Goal: Check status: Check status

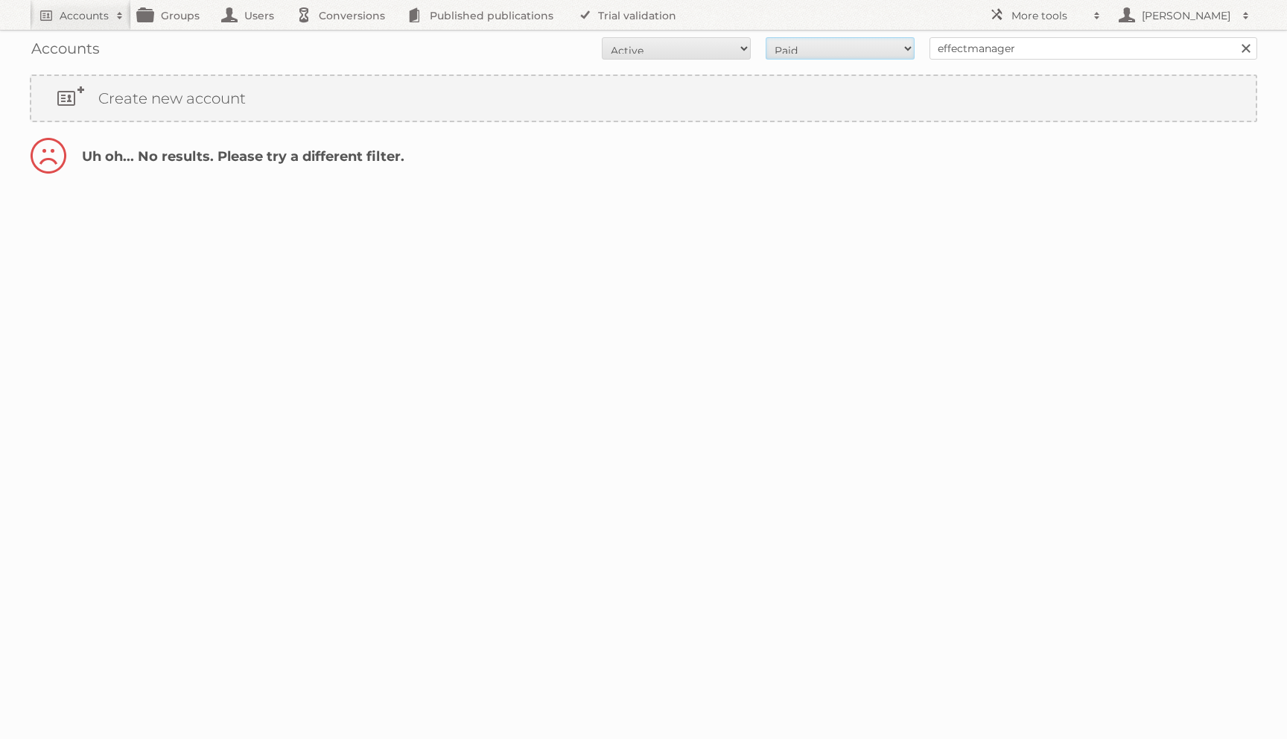
click at [826, 51] on select "All Paid Trials Self service" at bounding box center [840, 48] width 149 height 22
click at [721, 42] on select "All Active Expired Pending" at bounding box center [676, 48] width 149 height 22
select select "all"
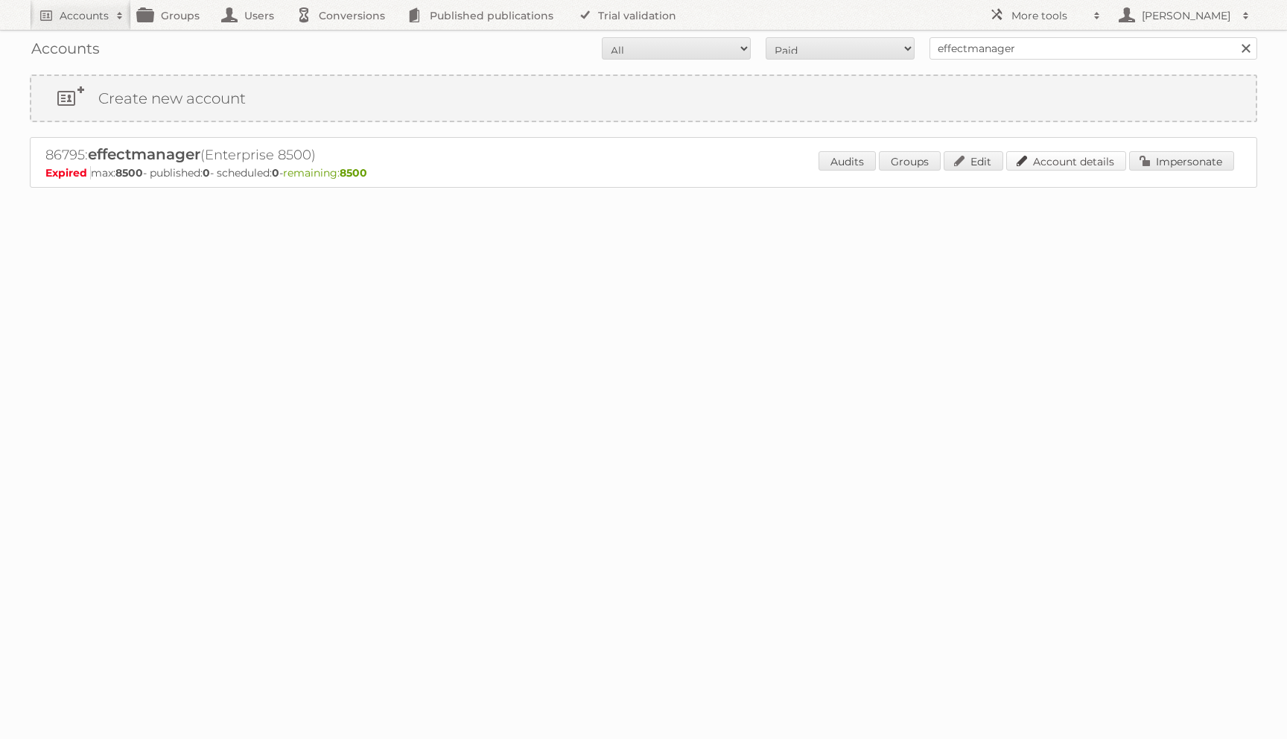
click at [1068, 160] on link "Account details" at bounding box center [1066, 160] width 120 height 19
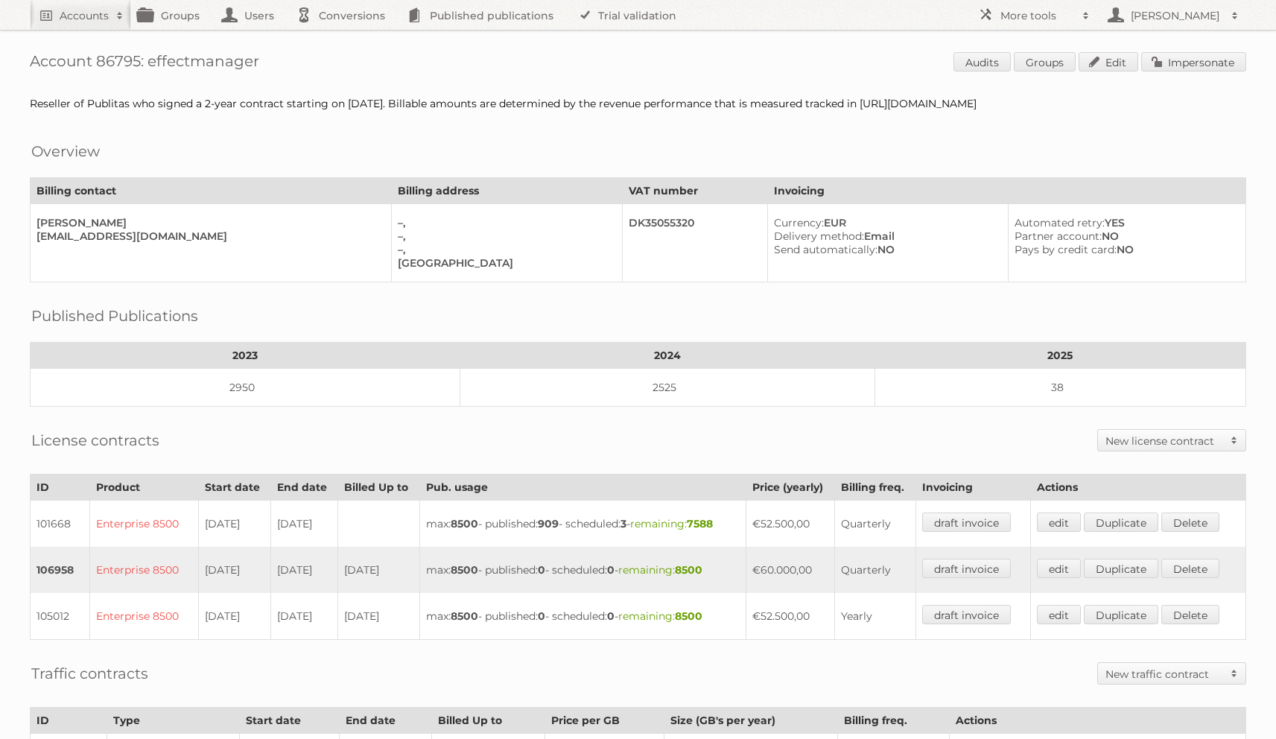
scroll to position [276, 0]
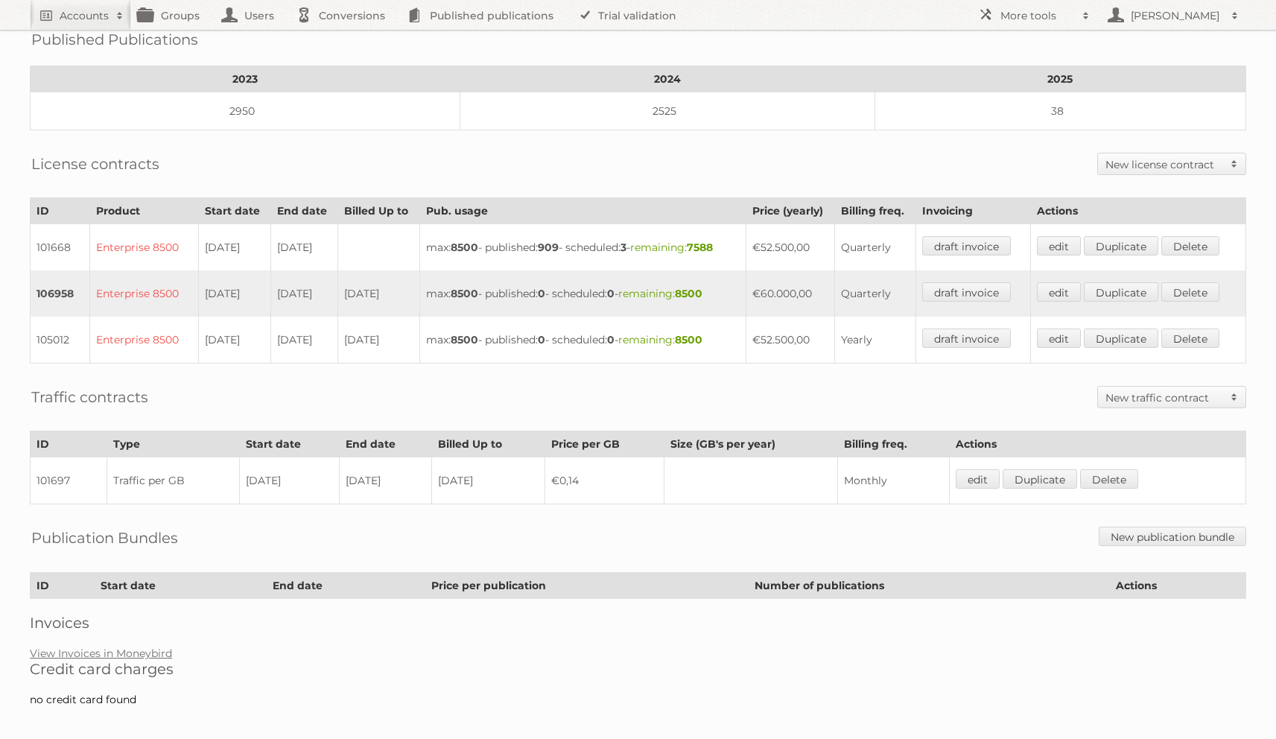
click at [89, 633] on div "Account 86795: effectmanager Audits Groups Edit Impersonate Reseller of Publita…" at bounding box center [638, 222] width 1276 height 997
click at [88, 646] on link "View Invoices in Moneybird" at bounding box center [101, 652] width 142 height 13
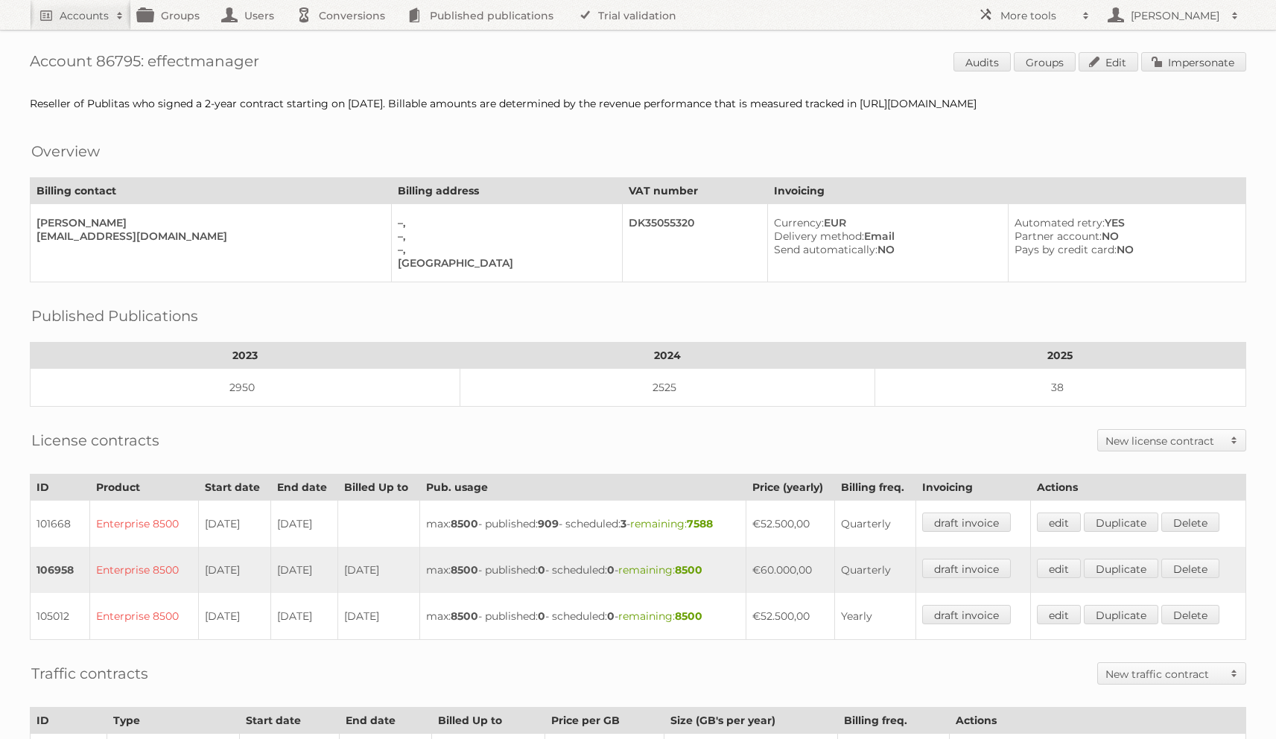
scroll to position [276, 0]
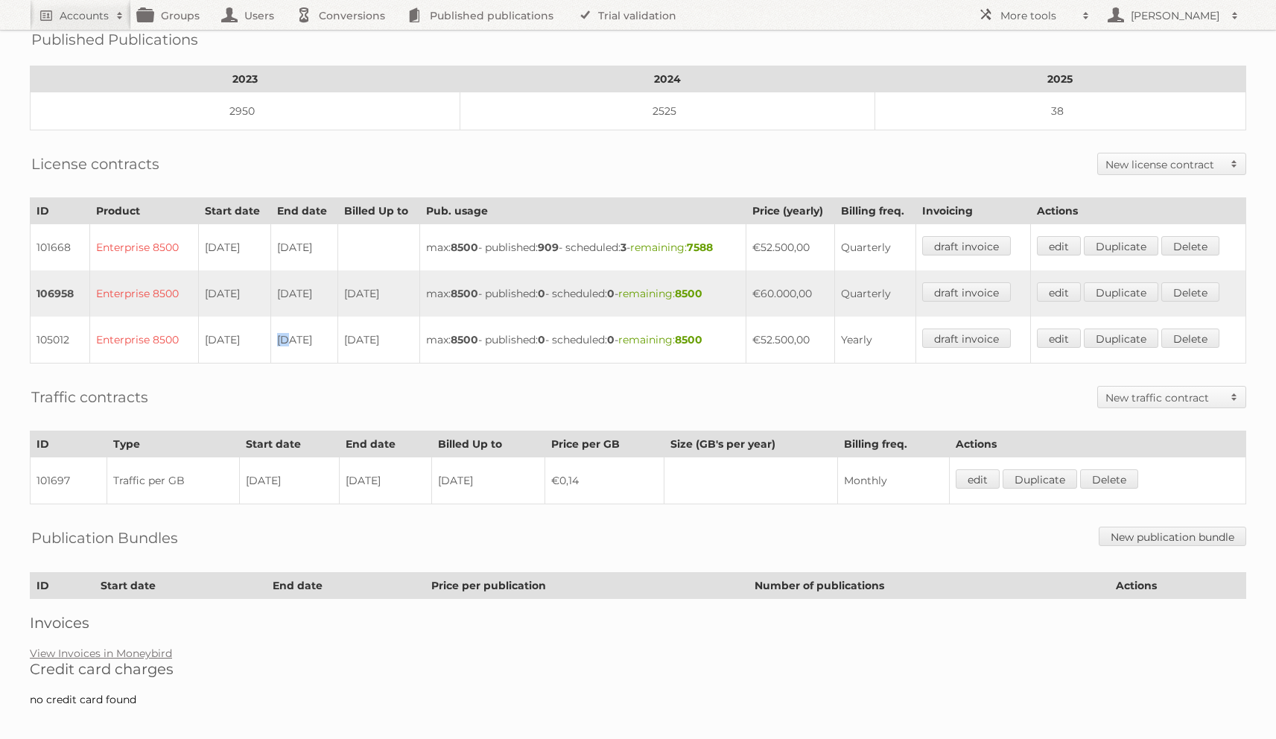
drag, startPoint x: 230, startPoint y: 335, endPoint x: 291, endPoint y: 334, distance: 61.1
click at [290, 335] on tr "105012 Enterprise 8500 07-01-2024 07-01-2024 06-01-2025 max: 8500 - published: …" at bounding box center [638, 340] width 1215 height 47
click at [299, 334] on td "07-01-2024" at bounding box center [303, 340] width 67 height 47
drag, startPoint x: 229, startPoint y: 288, endPoint x: 311, endPoint y: 292, distance: 82.0
click at [311, 292] on tr "106958 Enterprise 8500 07-01-2024 06-01-2025 06-01-2025 max: 8500 - published: …" at bounding box center [638, 293] width 1215 height 46
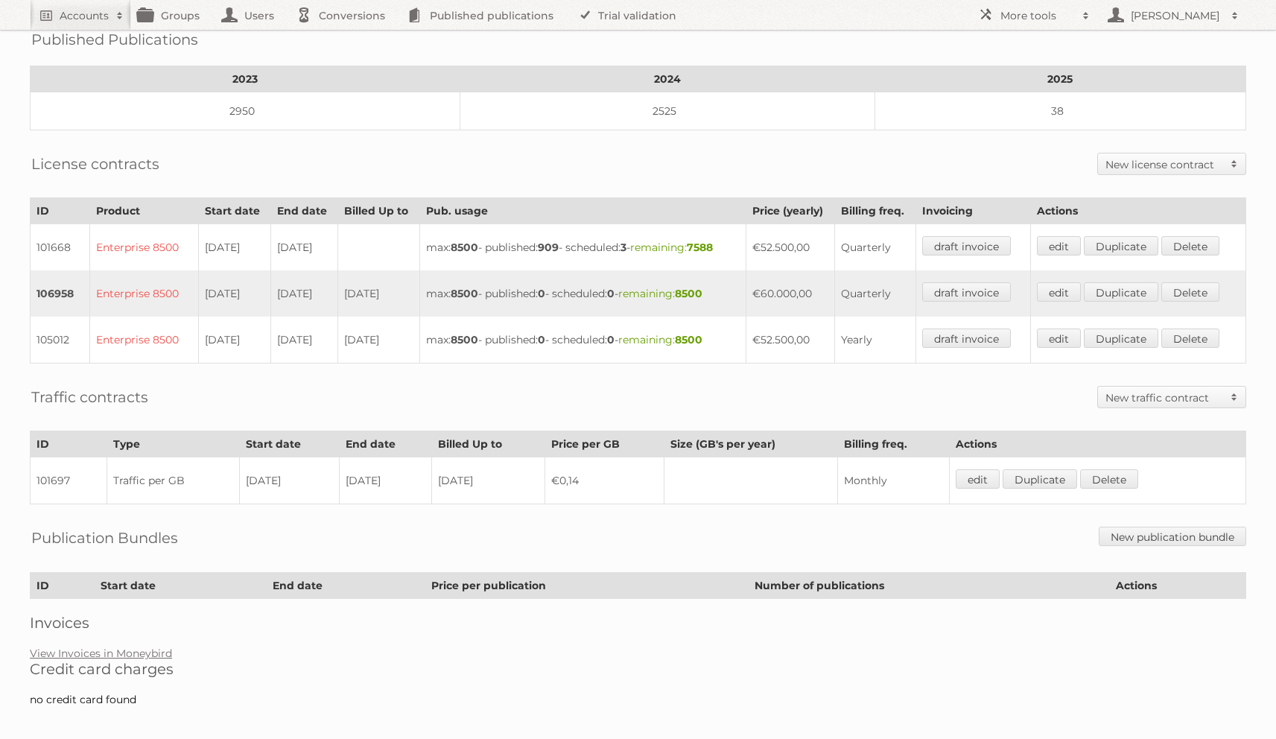
click at [310, 292] on td "06-01-2025" at bounding box center [303, 293] width 67 height 46
click at [301, 287] on td "06-01-2025" at bounding box center [303, 293] width 67 height 46
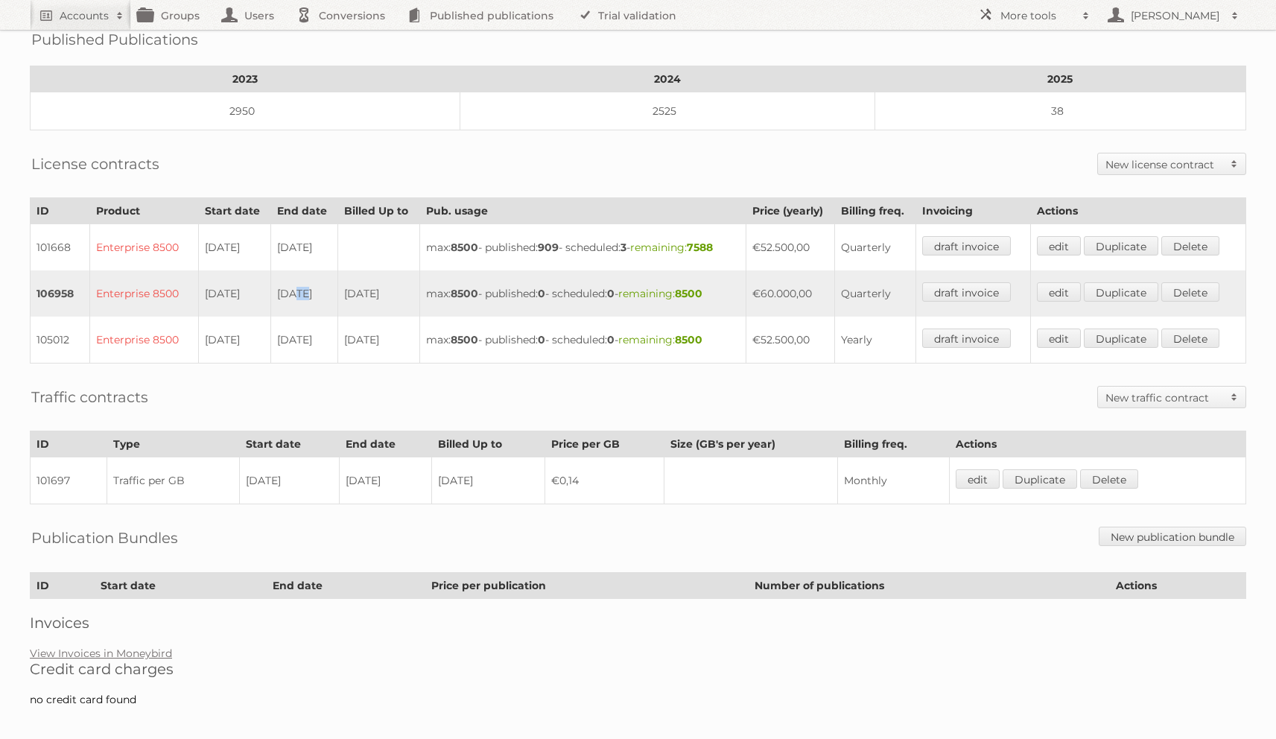
click at [301, 287] on td "06-01-2025" at bounding box center [303, 293] width 67 height 46
click at [325, 279] on td "06-01-2025" at bounding box center [303, 293] width 67 height 46
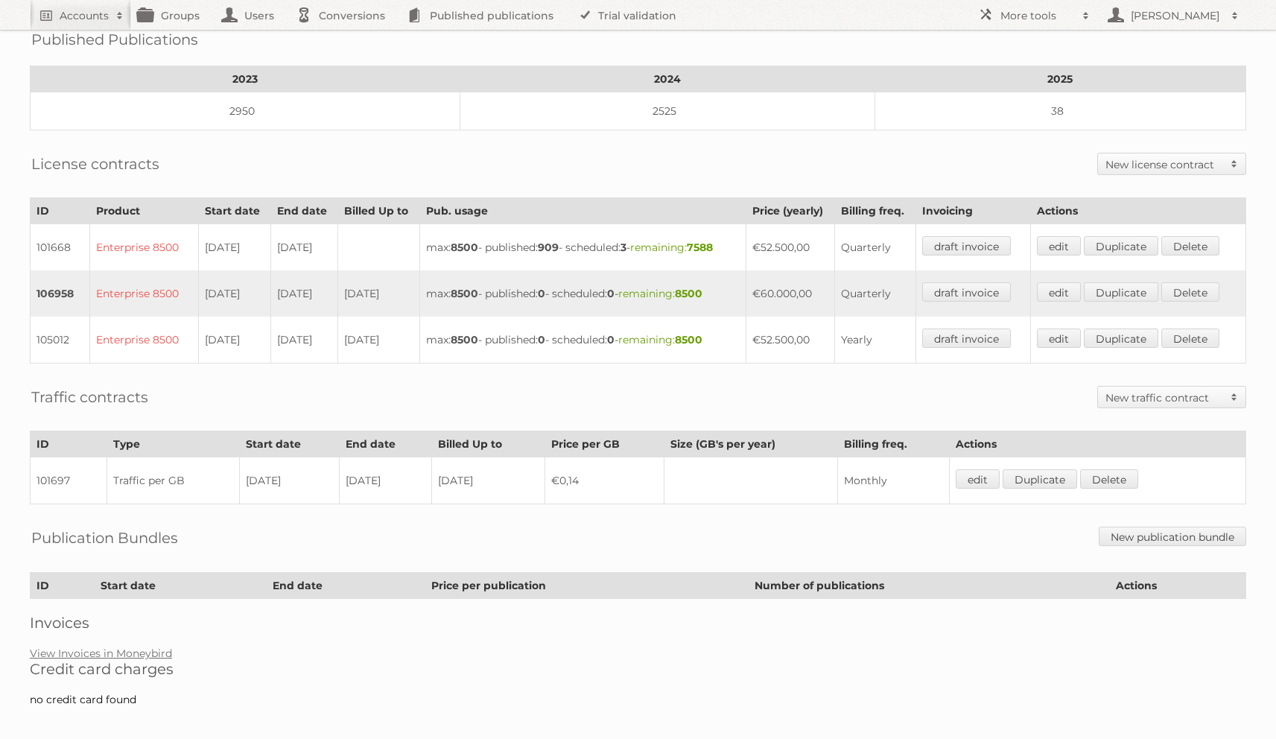
click at [325, 279] on td "06-01-2025" at bounding box center [303, 293] width 67 height 46
click at [318, 242] on td "07-09-2023" at bounding box center [303, 247] width 67 height 47
click at [317, 242] on td "07-09-2023" at bounding box center [303, 247] width 67 height 47
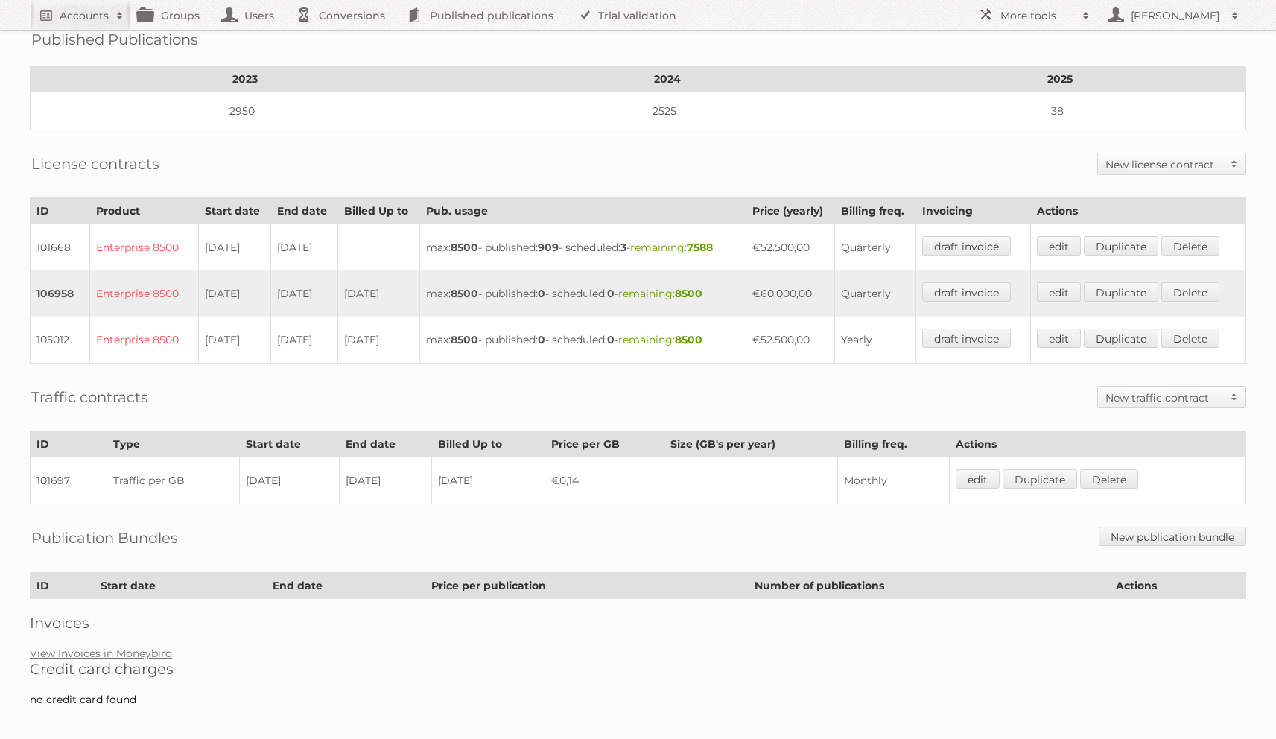
click at [317, 277] on td "06-01-2025" at bounding box center [303, 293] width 67 height 46
click at [145, 646] on link "View Invoices in Moneybird" at bounding box center [101, 652] width 142 height 13
